Goal: Navigation & Orientation: Find specific page/section

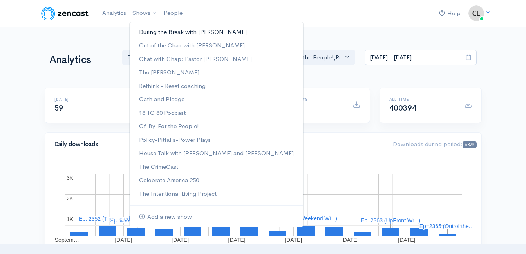
click at [157, 31] on link "During the Break with [PERSON_NAME]" at bounding box center [216, 32] width 173 height 14
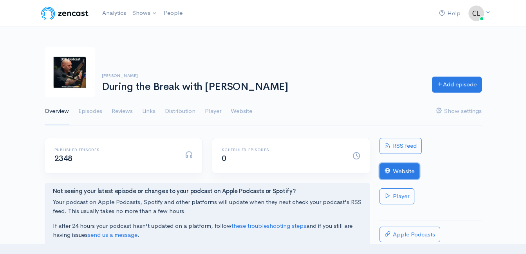
click at [397, 171] on link "Website" at bounding box center [399, 172] width 40 height 16
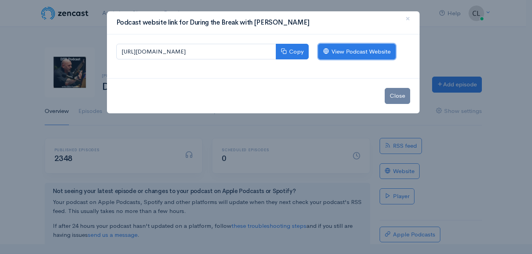
click at [335, 53] on link "View Podcast Website" at bounding box center [357, 52] width 78 height 16
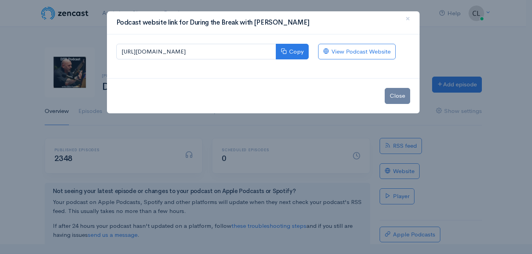
click at [82, 36] on div "Podcast website link for During the Break with [PERSON_NAME] × [URL][DOMAIN_NAM…" at bounding box center [266, 127] width 532 height 254
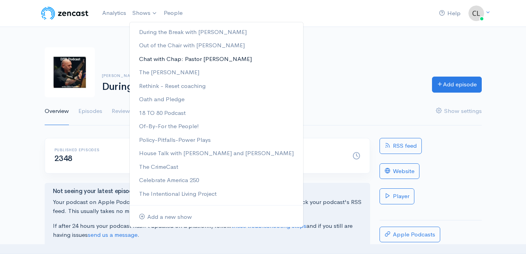
click at [162, 60] on link "Chat with Chap: Pastor [PERSON_NAME]" at bounding box center [216, 59] width 173 height 14
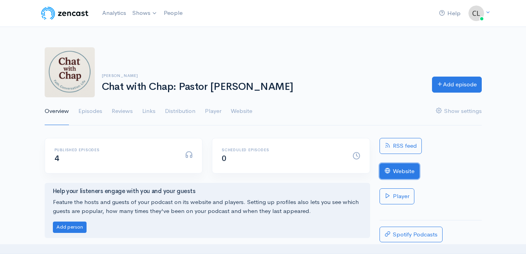
click at [404, 175] on link "Website" at bounding box center [399, 172] width 40 height 16
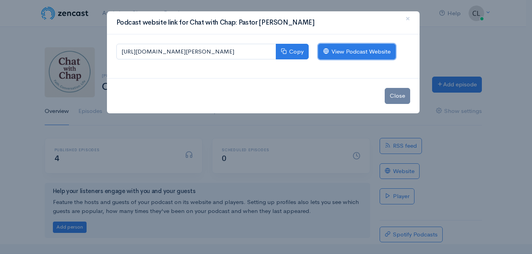
click at [370, 52] on link "View Podcast Website" at bounding box center [357, 52] width 78 height 16
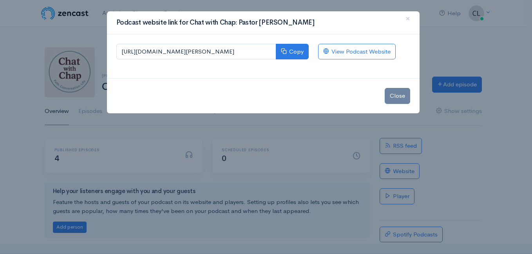
click at [78, 36] on div "Podcast website link for Chat with Chap: Pastor [PERSON_NAME] × [URL][DOMAIN_NA…" at bounding box center [266, 127] width 532 height 254
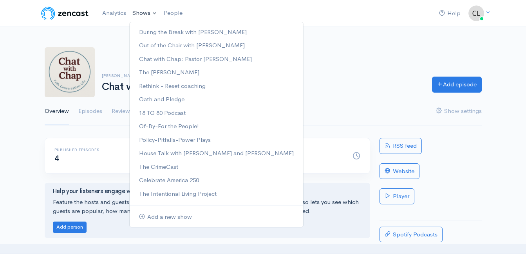
drag, startPoint x: 78, startPoint y: 36, endPoint x: 152, endPoint y: 15, distance: 76.7
click at [152, 15] on link "Shows" at bounding box center [144, 13] width 31 height 17
click at [161, 71] on link "The [PERSON_NAME]" at bounding box center [216, 73] width 173 height 14
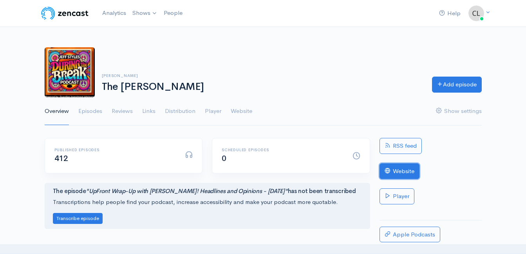
click at [399, 171] on link "Website" at bounding box center [399, 172] width 40 height 16
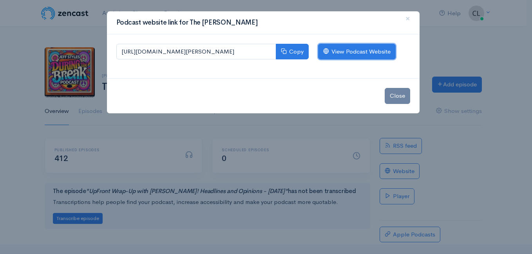
click at [352, 54] on link "View Podcast Website" at bounding box center [357, 52] width 78 height 16
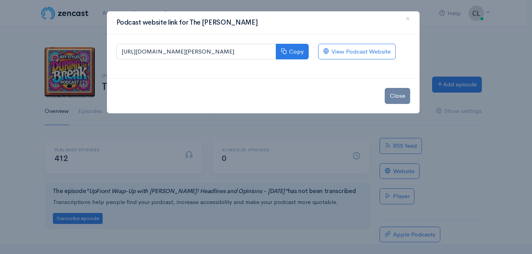
click at [90, 35] on div "Podcast website link for The [PERSON_NAME] × [URL][DOMAIN_NAME][PERSON_NAME] Co…" at bounding box center [266, 127] width 532 height 254
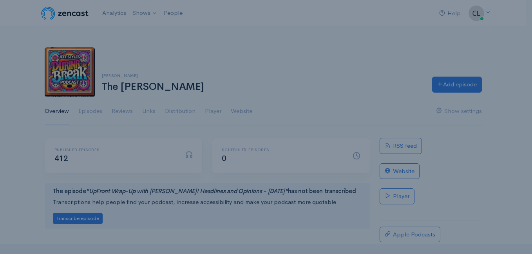
click at [90, 35] on div "Podcast website link for The [PERSON_NAME] × [URL][DOMAIN_NAME][PERSON_NAME] Co…" at bounding box center [266, 127] width 532 height 254
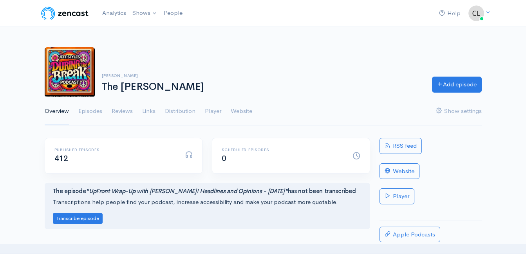
drag, startPoint x: 90, startPoint y: 35, endPoint x: 170, endPoint y: 22, distance: 81.3
click at [170, 22] on nav "Help Notifications View all Your profile Team settings Default team Current Log…" at bounding box center [263, 13] width 526 height 27
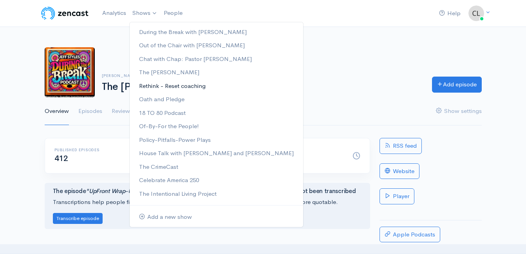
click at [163, 87] on link "Rethink - Reset coaching" at bounding box center [216, 86] width 173 height 14
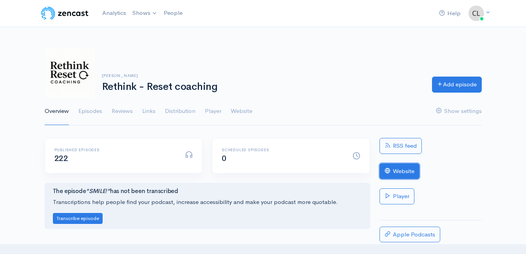
click at [394, 173] on link "Website" at bounding box center [399, 172] width 40 height 16
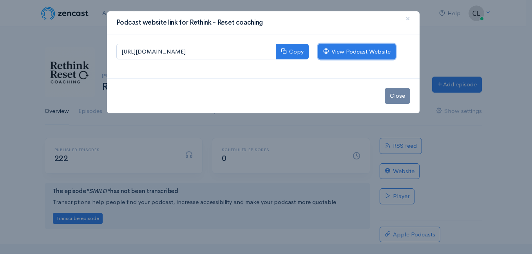
click at [391, 49] on link "View Podcast Website" at bounding box center [357, 52] width 78 height 16
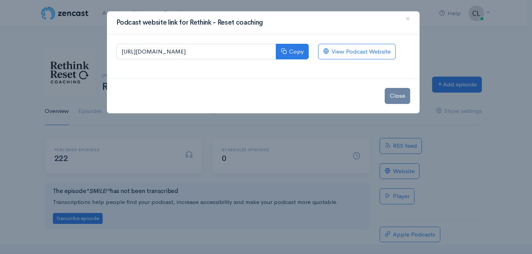
click at [81, 16] on div "Podcast website link for Rethink - Reset coaching × [URL][DOMAIN_NAME] Copy Vie…" at bounding box center [266, 127] width 532 height 254
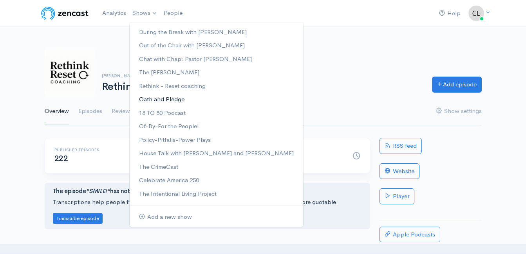
click at [170, 99] on link "Oath and Pledge" at bounding box center [216, 100] width 173 height 14
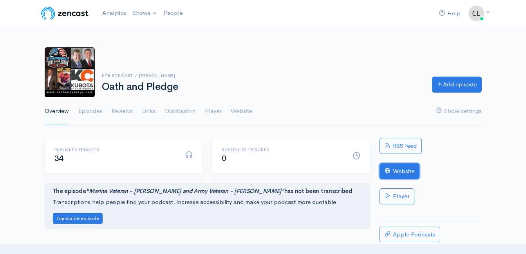
click at [406, 173] on link "Website" at bounding box center [399, 172] width 40 height 16
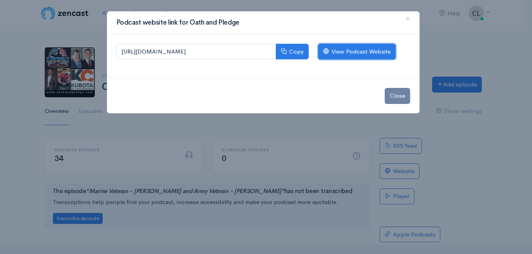
click at [380, 54] on link "View Podcast Website" at bounding box center [357, 52] width 78 height 16
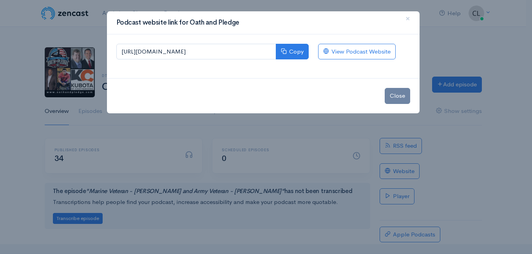
click at [101, 19] on div "Podcast website link for Oath and Pledge × [URL][DOMAIN_NAME] Copy View Podcast…" at bounding box center [266, 127] width 532 height 254
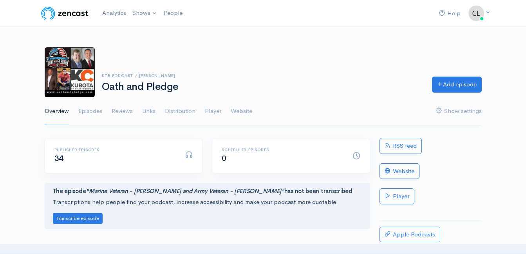
click at [268, 45] on div "DTB Podcast / [PERSON_NAME] Oath and Pledge Add episode Overview Episodes Revie…" at bounding box center [263, 82] width 437 height 88
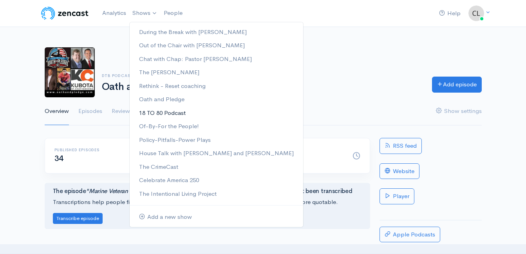
click at [175, 112] on link "18 TO 80 Podcast" at bounding box center [216, 113] width 173 height 14
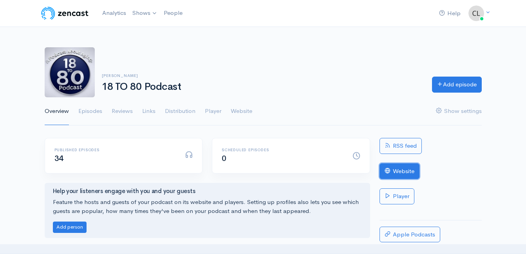
click at [412, 170] on link "Website" at bounding box center [399, 172] width 40 height 16
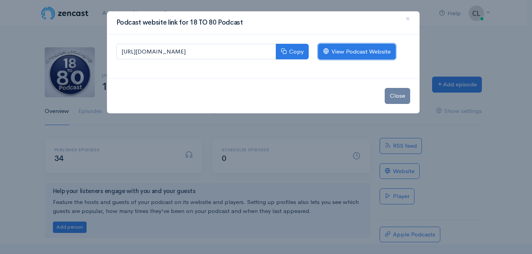
click at [377, 53] on link "View Podcast Website" at bounding box center [357, 52] width 78 height 16
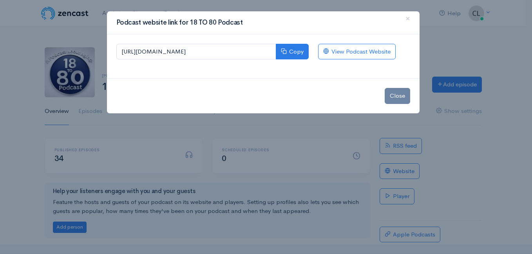
click at [96, 33] on div "Podcast website link for 18 TO 80 Podcast × [URL][DOMAIN_NAME] Copy View Podcas…" at bounding box center [266, 127] width 532 height 254
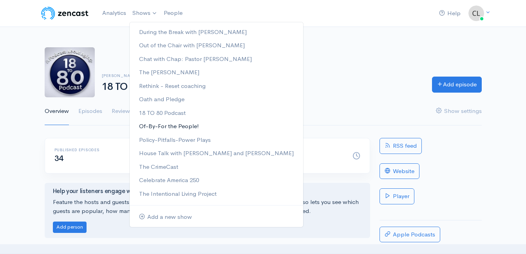
click at [182, 127] on link "Of-By-For the People!" at bounding box center [216, 127] width 173 height 14
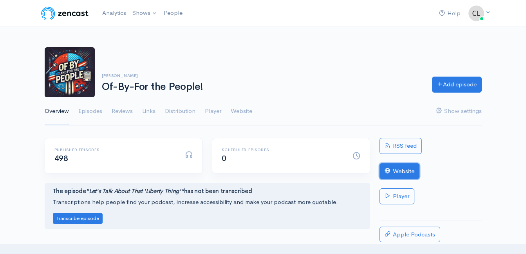
click at [399, 172] on link "Website" at bounding box center [399, 172] width 40 height 16
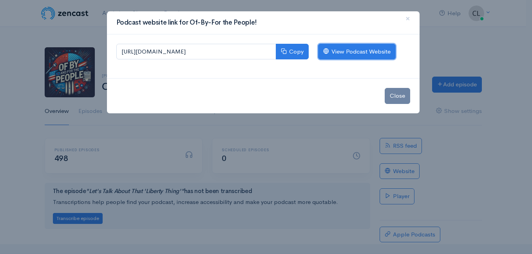
click at [364, 52] on link "View Podcast Website" at bounding box center [357, 52] width 78 height 16
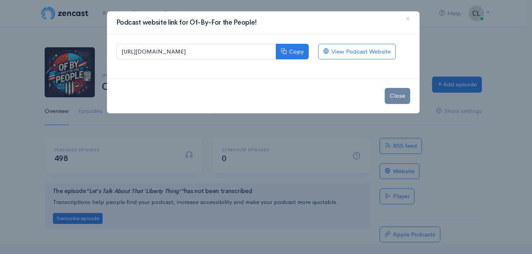
click at [94, 32] on div "Podcast website link for Of-By-For the People! × [URL][DOMAIN_NAME] Copy View P…" at bounding box center [266, 127] width 532 height 254
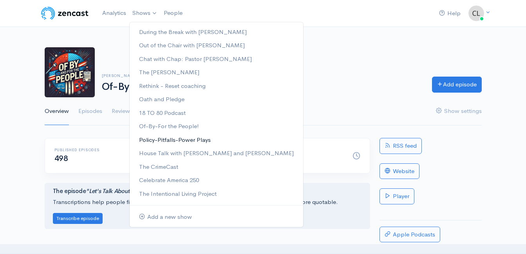
click at [181, 141] on link "Policy-Pitfalls-Power Plays" at bounding box center [216, 141] width 173 height 14
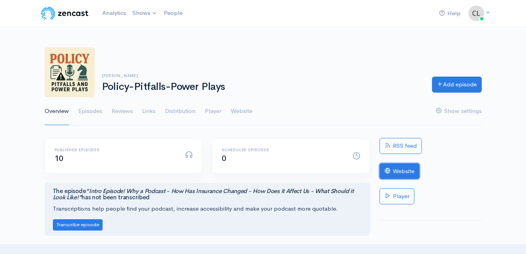
click at [412, 175] on link "Website" at bounding box center [399, 172] width 40 height 16
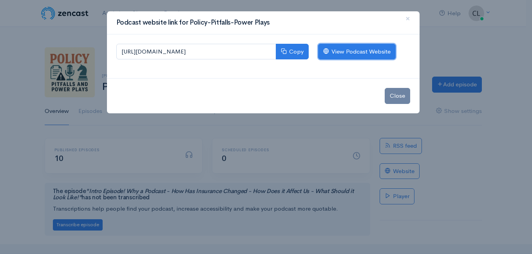
click at [351, 52] on link "View Podcast Website" at bounding box center [357, 52] width 78 height 16
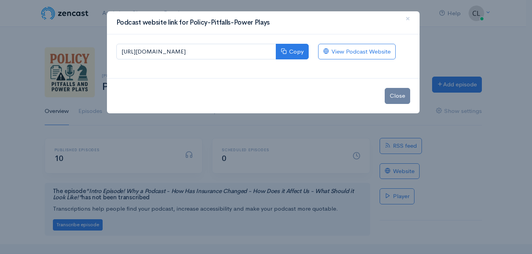
click at [95, 33] on div "Podcast website link for Policy-Pitfalls-Power Plays × [URL][DOMAIN_NAME] Copy …" at bounding box center [266, 127] width 532 height 254
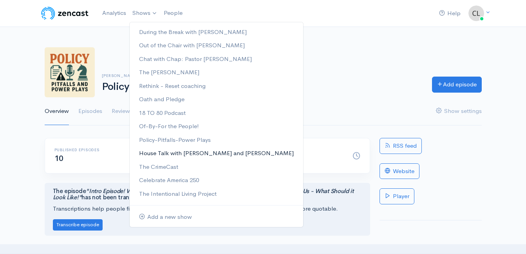
click at [171, 152] on link "House Talk with [PERSON_NAME] and [PERSON_NAME]" at bounding box center [216, 154] width 173 height 14
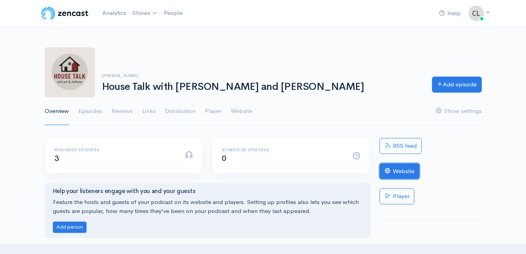
click at [405, 172] on link "Website" at bounding box center [399, 172] width 40 height 16
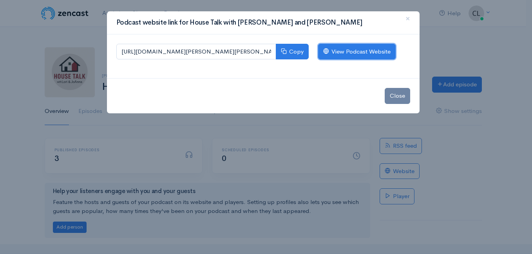
click at [383, 54] on link "View Podcast Website" at bounding box center [357, 52] width 78 height 16
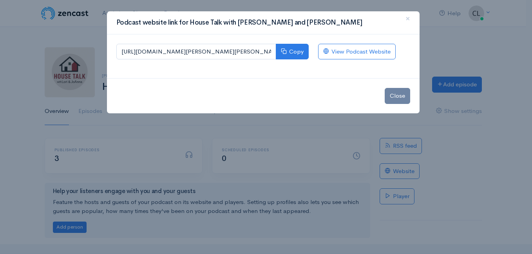
click at [80, 42] on div "Podcast website link for House Talk with [PERSON_NAME] and [PERSON_NAME] × [URL…" at bounding box center [266, 127] width 532 height 254
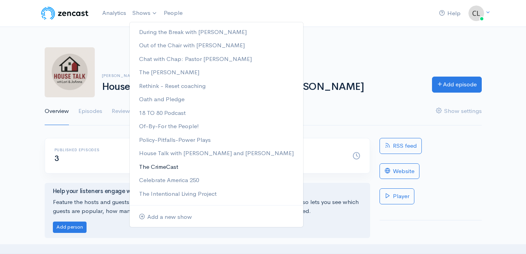
click at [183, 169] on link "The CrimeCast" at bounding box center [216, 168] width 173 height 14
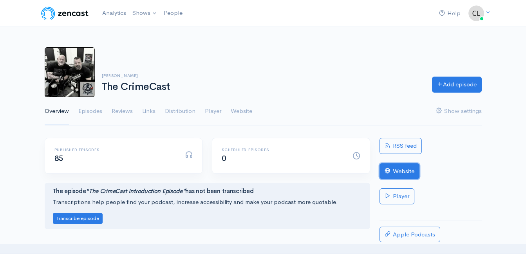
click at [408, 174] on link "Website" at bounding box center [399, 172] width 40 height 16
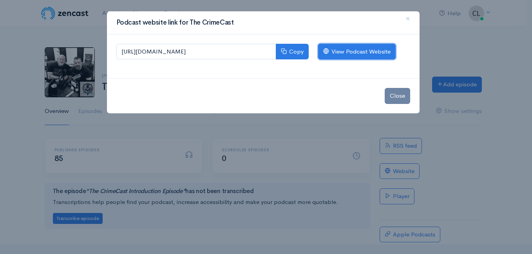
click at [392, 56] on link "View Podcast Website" at bounding box center [357, 52] width 78 height 16
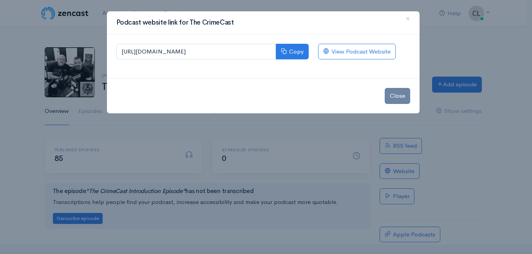
click at [94, 21] on div "Podcast website link for The CrimeCast × [URL][DOMAIN_NAME] Copy View Podcast W…" at bounding box center [266, 127] width 532 height 254
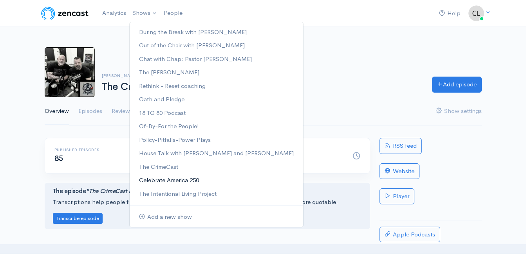
click at [157, 180] on link "Celebrate America 250" at bounding box center [216, 181] width 173 height 14
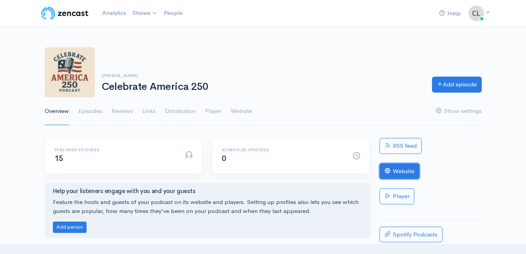
click at [396, 174] on link "Website" at bounding box center [399, 172] width 40 height 16
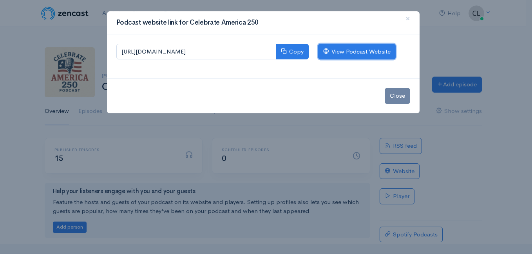
click at [357, 54] on link "View Podcast Website" at bounding box center [357, 52] width 78 height 16
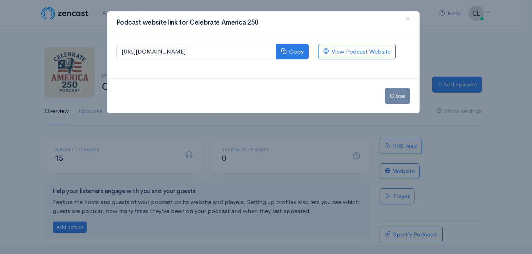
click at [85, 24] on div "Podcast website link for Celebrate America 250 × [URL][DOMAIN_NAME] Copy View P…" at bounding box center [266, 127] width 532 height 254
